Goal: Transaction & Acquisition: Purchase product/service

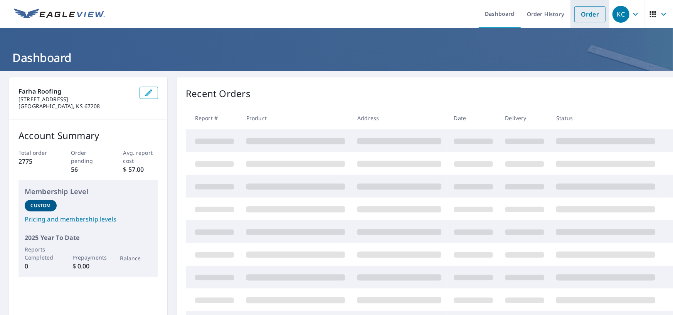
click at [589, 15] on link "Order" at bounding box center [589, 14] width 31 height 16
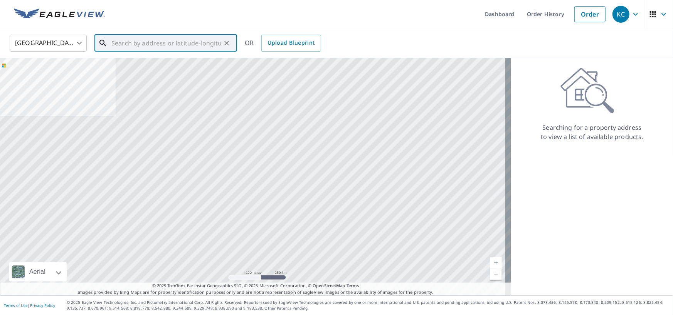
click at [197, 47] on input "text" at bounding box center [166, 43] width 110 height 22
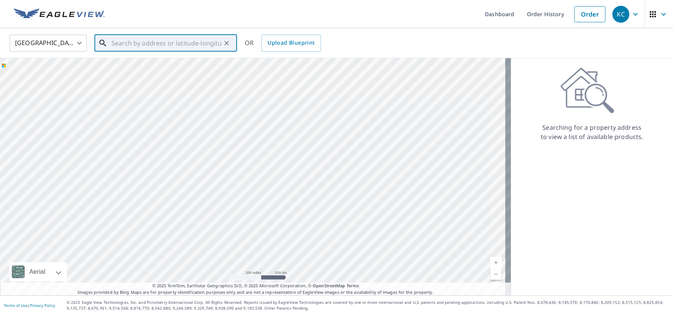
paste input "344 Fir Dr"
click at [169, 67] on span "344 Fir Dr" at bounding box center [170, 65] width 121 height 9
type input "[STREET_ADDRESS]"
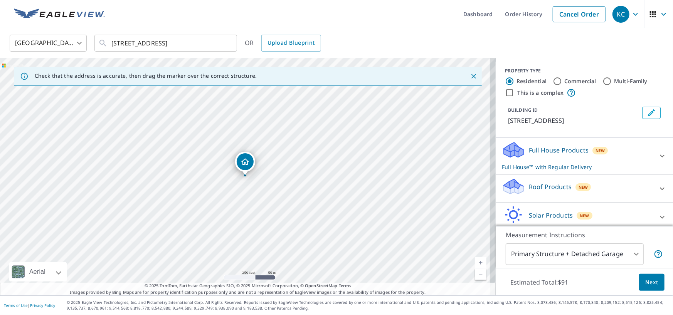
click at [532, 189] on p "Roof Products" at bounding box center [550, 186] width 43 height 9
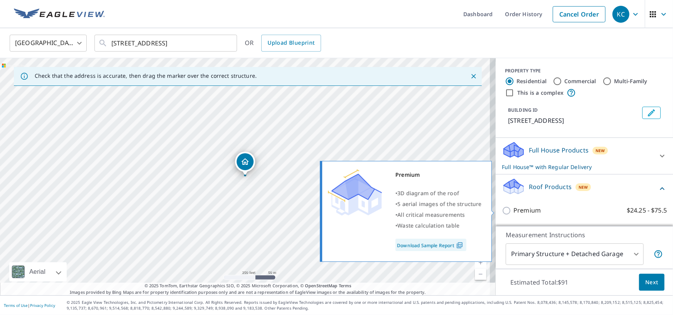
click at [502, 212] on input "Premium $24.25 - $75.5" at bounding box center [508, 210] width 12 height 9
checkbox input "true"
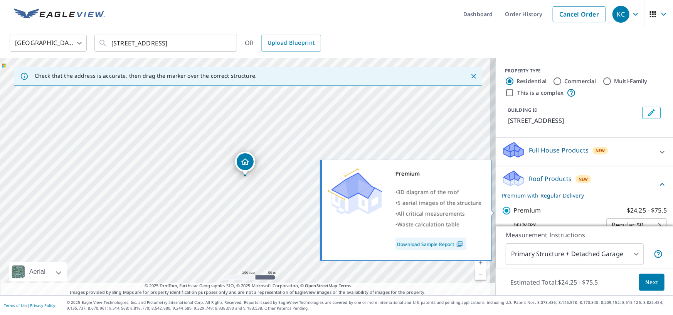
checkbox input "false"
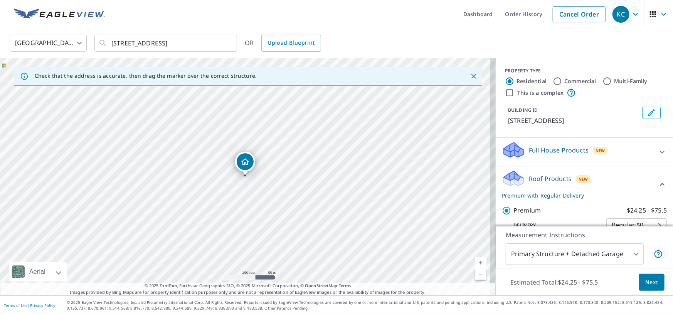
click at [650, 285] on span "Next" at bounding box center [651, 283] width 13 height 10
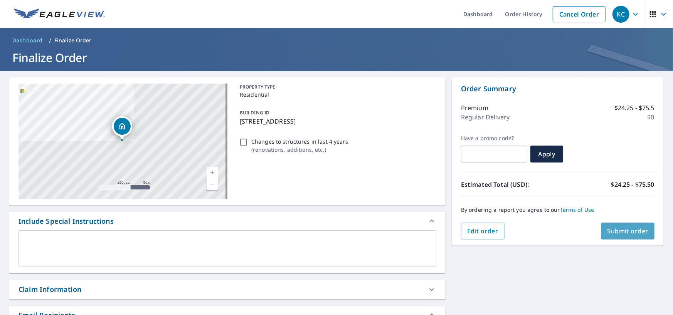
click at [624, 231] on span "Submit order" at bounding box center [628, 231] width 41 height 8
checkbox input "true"
